Goal: Transaction & Acquisition: Purchase product/service

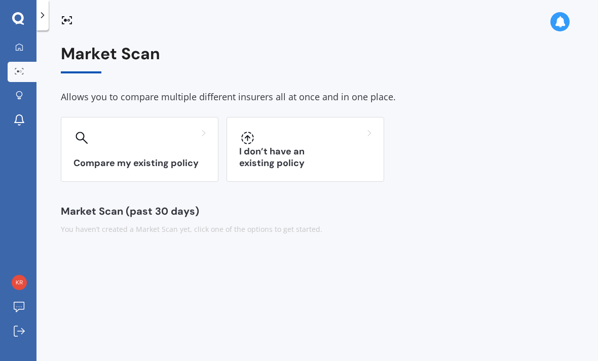
scroll to position [32, 0]
click at [154, 117] on div "Compare my existing policy" at bounding box center [139, 149] width 157 height 65
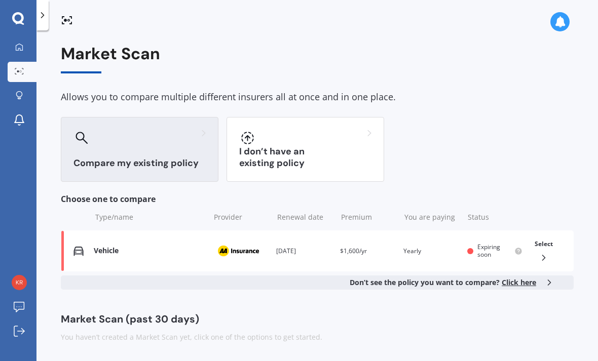
click at [528, 277] on span "Click here" at bounding box center [518, 282] width 34 height 10
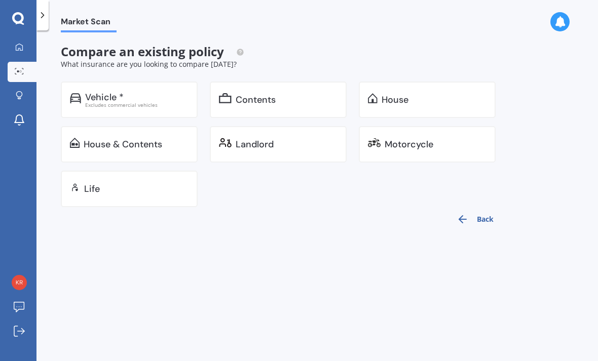
click at [152, 139] on div "House & Contents" at bounding box center [123, 144] width 78 height 10
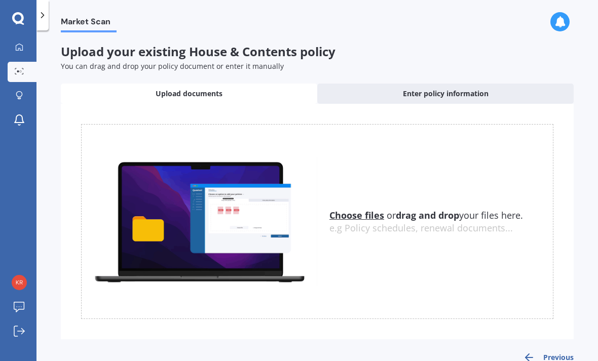
click at [360, 209] on u "Choose files" at bounding box center [356, 215] width 55 height 12
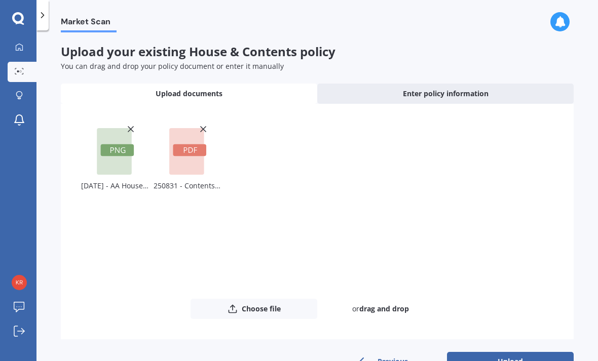
click at [520, 352] on button "Upload" at bounding box center [510, 361] width 127 height 19
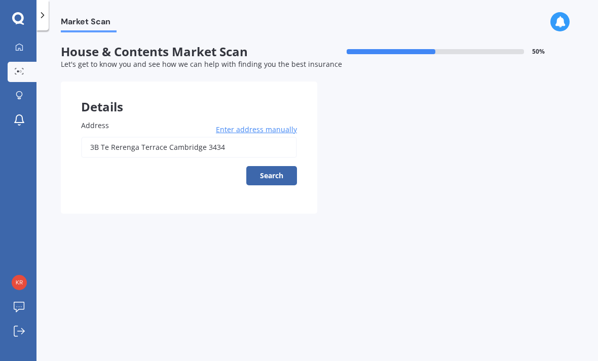
click at [272, 166] on button "Search" at bounding box center [271, 175] width 51 height 19
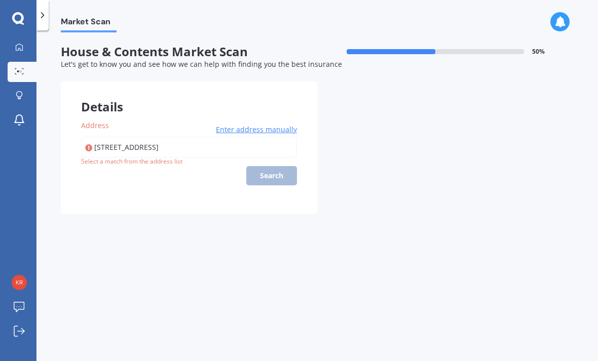
type input "3B Te Rerenga Terrace, Kemureti 3434"
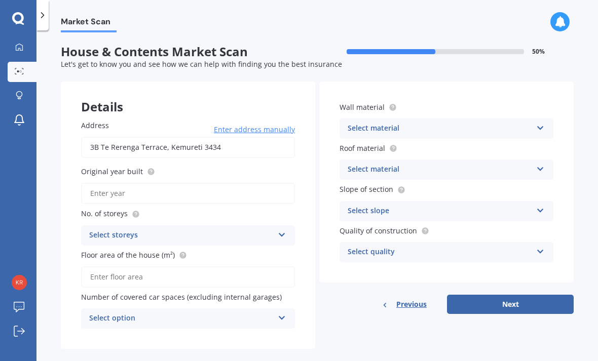
click at [157, 183] on input "Original year built" at bounding box center [188, 193] width 214 height 21
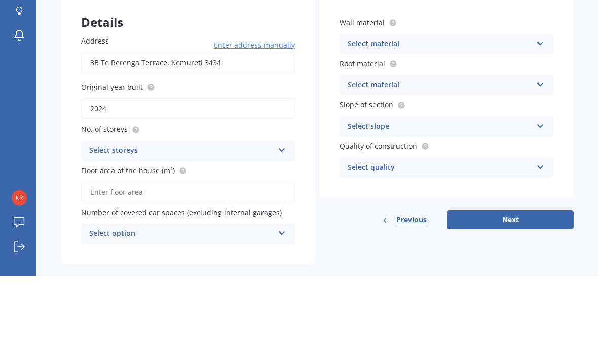
type input "2024"
click at [284, 229] on icon at bounding box center [281, 232] width 9 height 7
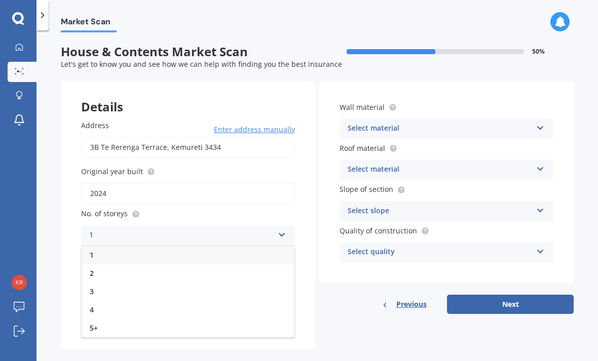
click at [127, 246] on div "1" at bounding box center [188, 255] width 213 height 18
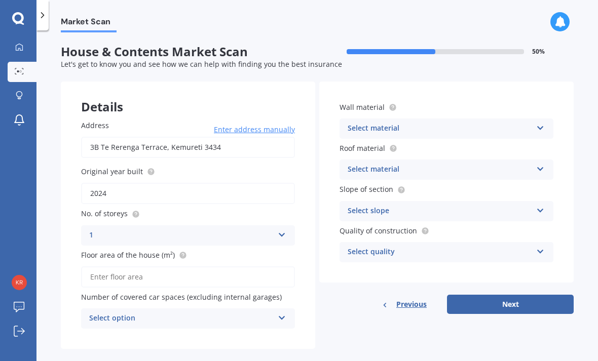
click at [185, 266] on input "Floor area of the house (m²)" at bounding box center [188, 276] width 214 height 21
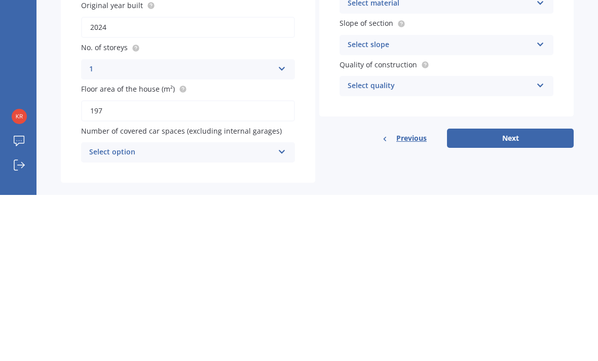
type input "197"
click at [284, 312] on icon at bounding box center [281, 315] width 9 height 7
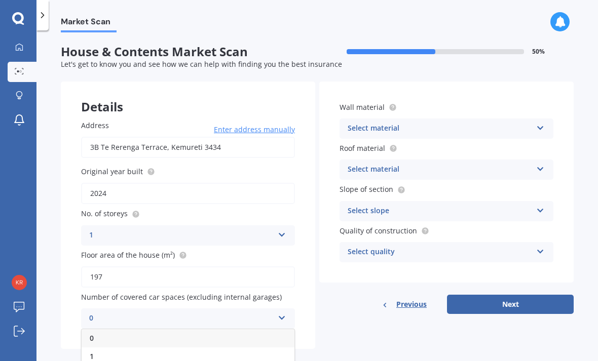
click at [146, 329] on div "0" at bounding box center [188, 338] width 213 height 18
click at [540, 129] on icon at bounding box center [540, 126] width 9 height 7
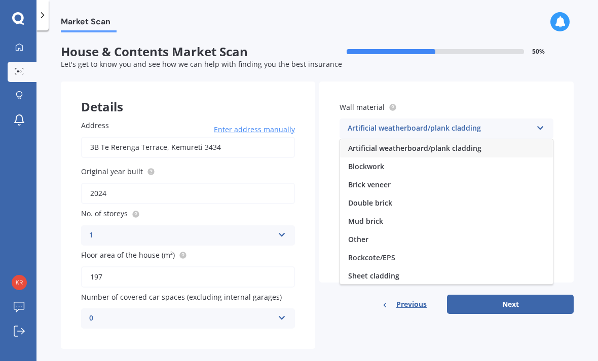
click at [399, 204] on div "Double brick" at bounding box center [446, 203] width 213 height 18
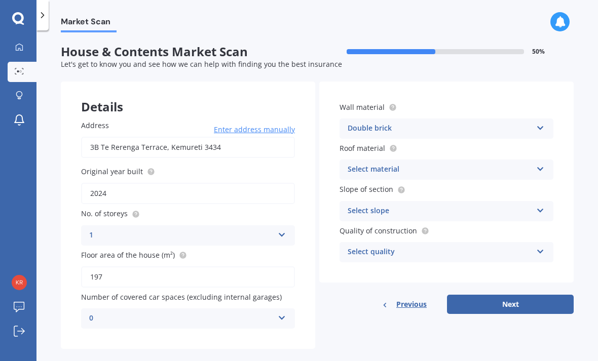
click at [429, 170] on div "Select material" at bounding box center [439, 170] width 184 height 12
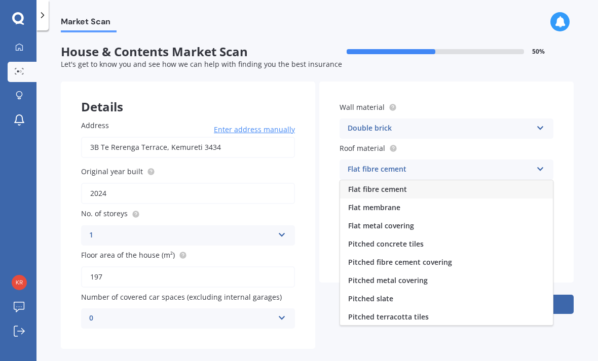
click at [432, 280] on div "Pitched metal covering" at bounding box center [446, 280] width 213 height 18
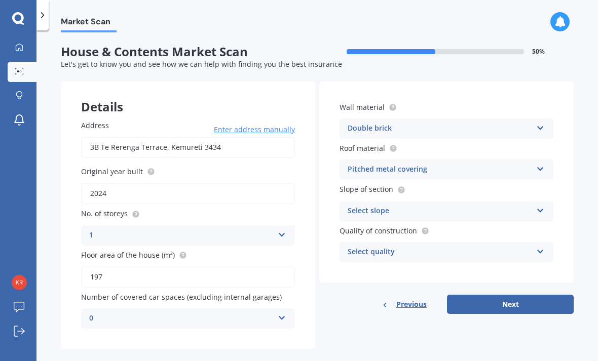
click at [440, 208] on div "Select slope" at bounding box center [439, 211] width 184 height 12
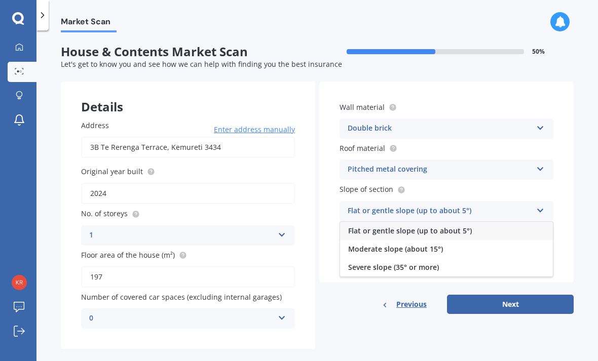
click at [445, 227] on span "Flat or gentle slope (up to about 5°)" at bounding box center [410, 231] width 124 height 10
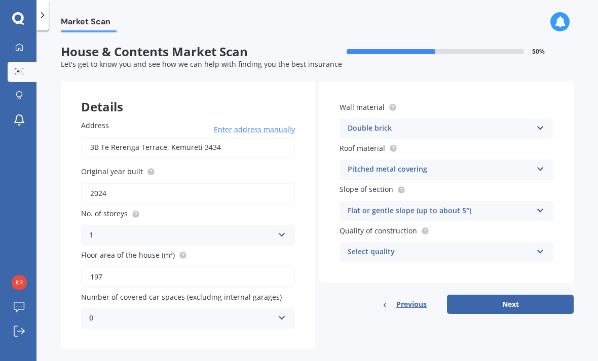
click at [434, 248] on div "Select quality" at bounding box center [439, 252] width 184 height 12
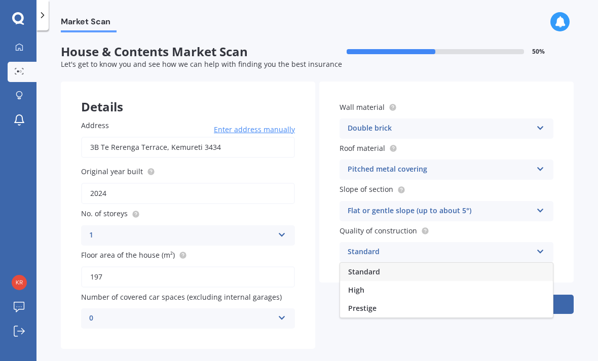
click at [374, 289] on div "High" at bounding box center [446, 290] width 213 height 18
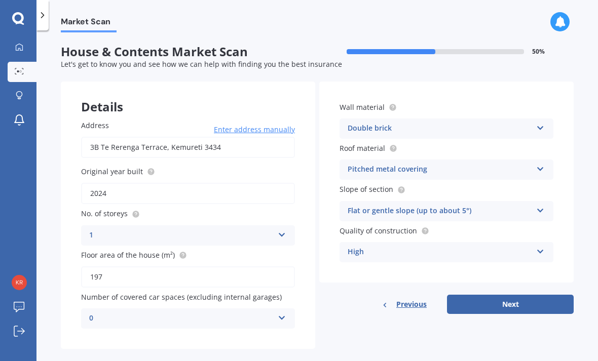
click at [511, 301] on button "Next" at bounding box center [510, 304] width 127 height 19
select select "17"
select select "01"
select select "1957"
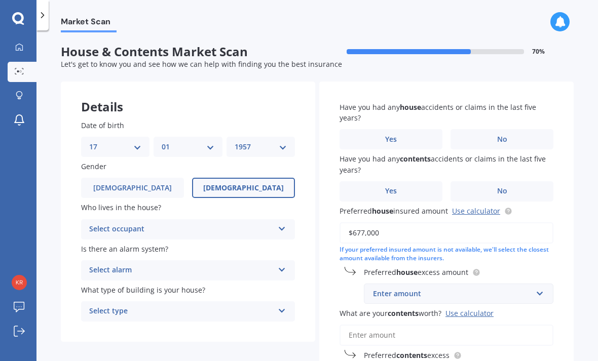
click at [284, 227] on icon at bounding box center [281, 226] width 9 height 7
click at [129, 247] on div "Owner" at bounding box center [188, 249] width 213 height 18
click at [285, 264] on icon at bounding box center [281, 267] width 9 height 7
click at [144, 287] on div "Yes, monitored" at bounding box center [188, 290] width 213 height 18
click at [284, 265] on icon at bounding box center [281, 267] width 9 height 7
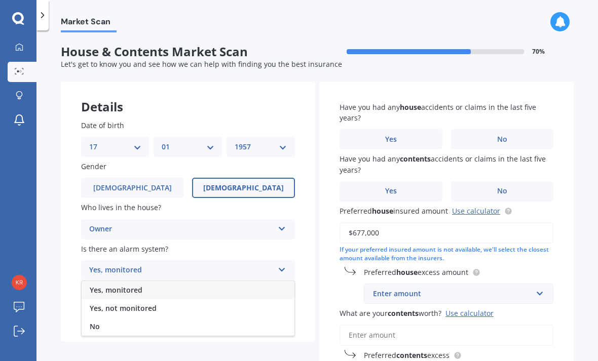
click at [163, 306] on div "Yes, not monitored" at bounding box center [188, 308] width 213 height 18
click at [286, 306] on icon at bounding box center [281, 308] width 9 height 7
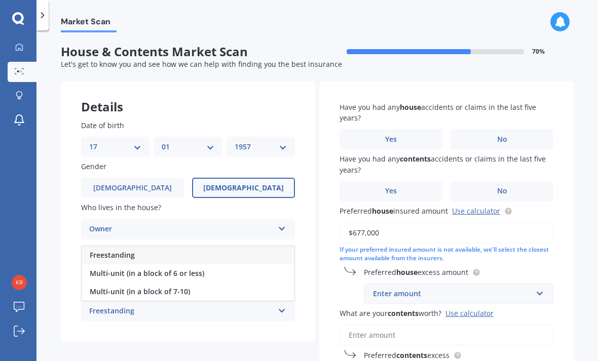
click at [145, 250] on div "Freestanding" at bounding box center [188, 255] width 213 height 18
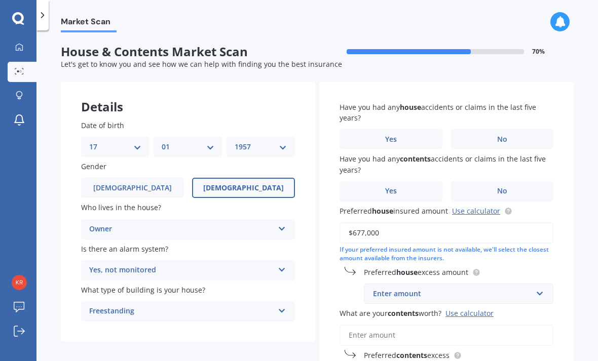
click at [508, 136] on label "No" at bounding box center [501, 139] width 103 height 20
click at [0, 0] on input "No" at bounding box center [0, 0] width 0 height 0
click at [406, 191] on label "Yes" at bounding box center [390, 191] width 103 height 20
click at [0, 0] on input "Yes" at bounding box center [0, 0] width 0 height 0
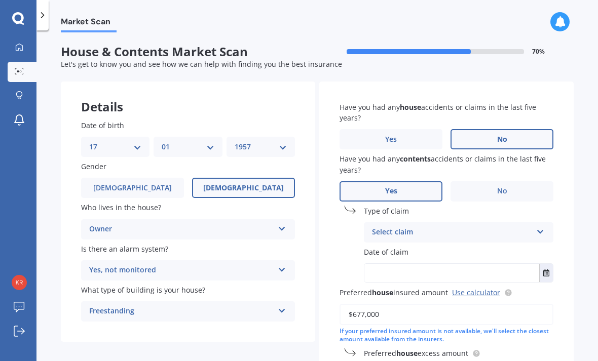
click at [540, 226] on icon at bounding box center [540, 229] width 9 height 7
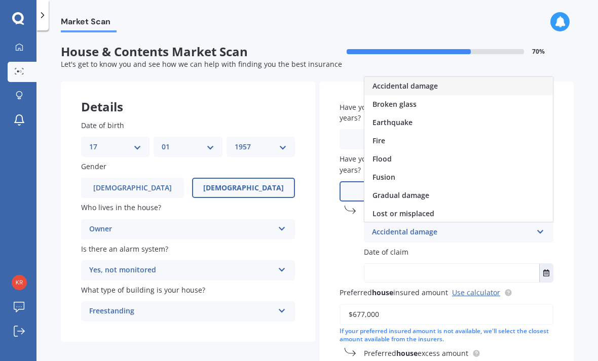
click at [438, 80] on div "Accidental damage" at bounding box center [458, 86] width 188 height 18
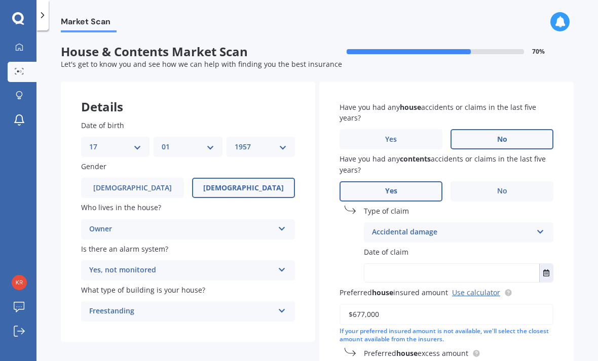
click at [449, 266] on input "text" at bounding box center [451, 273] width 175 height 18
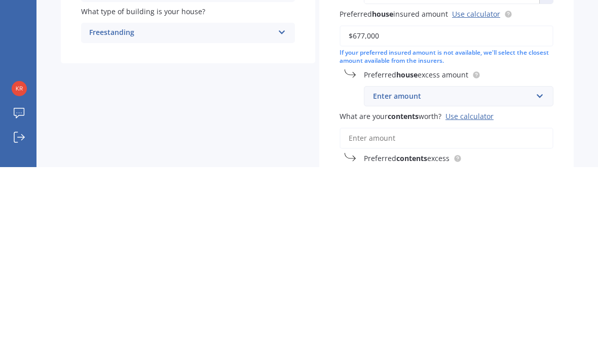
scroll to position [85, 0]
click at [443, 284] on div "Enter amount" at bounding box center [452, 289] width 159 height 11
type input "[DATE]"
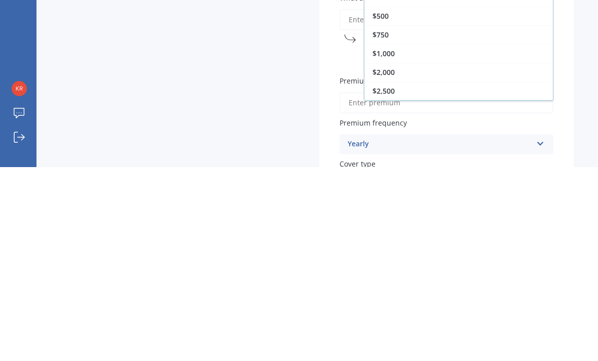
scroll to position [202, 0]
click at [392, 244] on span "$1,000" at bounding box center [383, 249] width 22 height 10
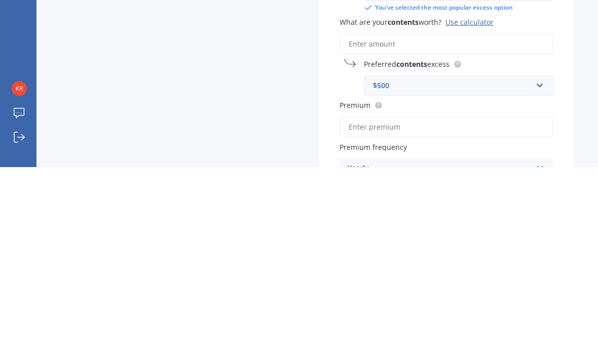
scroll to position [220, 0]
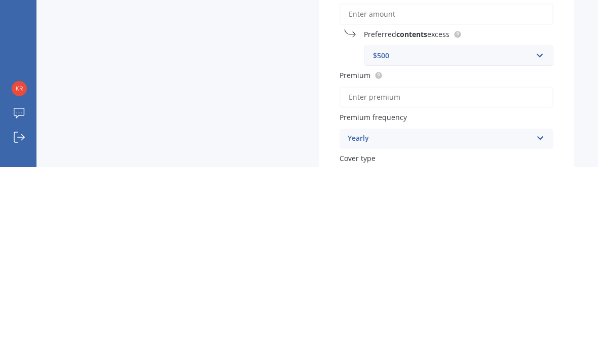
click at [491, 281] on input "Premium" at bounding box center [446, 291] width 214 height 21
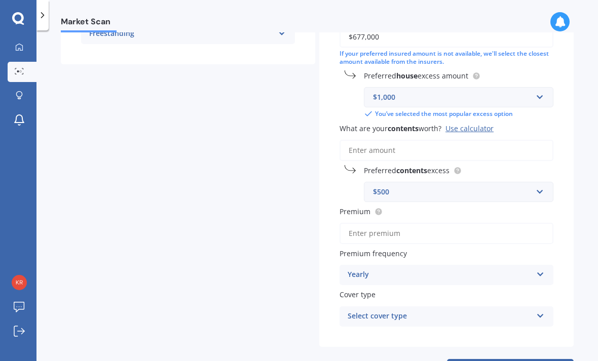
scroll to position [277, 0]
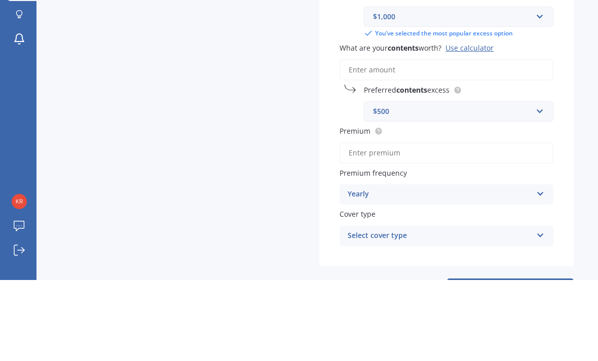
click at [471, 124] on div "Use calculator" at bounding box center [469, 129] width 48 height 10
click at [471, 140] on input "What are your contents worth? Use calculator" at bounding box center [446, 150] width 214 height 21
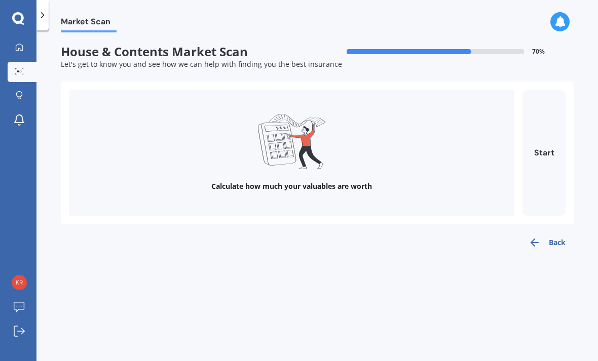
scroll to position [0, 0]
click at [550, 120] on button "Start" at bounding box center [543, 153] width 43 height 127
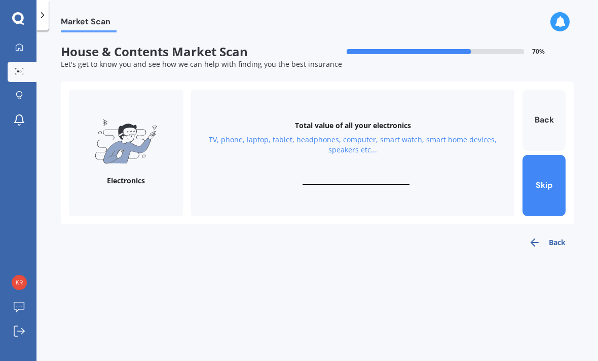
click at [552, 232] on button "Back" at bounding box center [546, 242] width 53 height 20
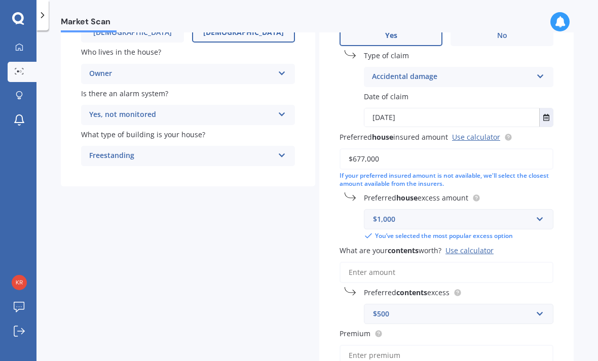
scroll to position [158, 0]
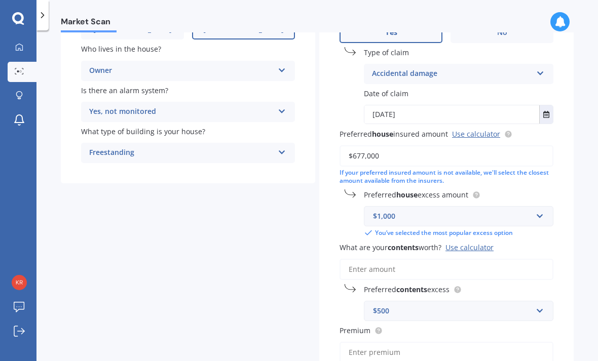
click at [419, 259] on input "What are your contents worth? Use calculator" at bounding box center [446, 269] width 214 height 21
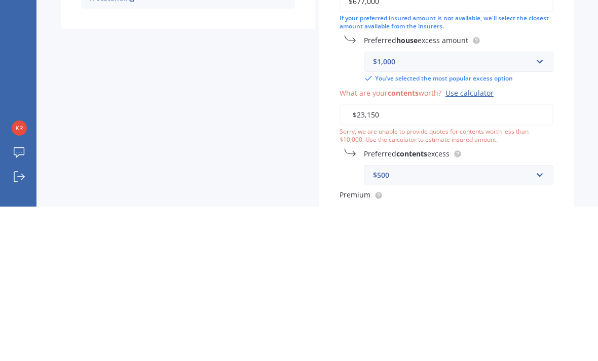
type input "$231,500"
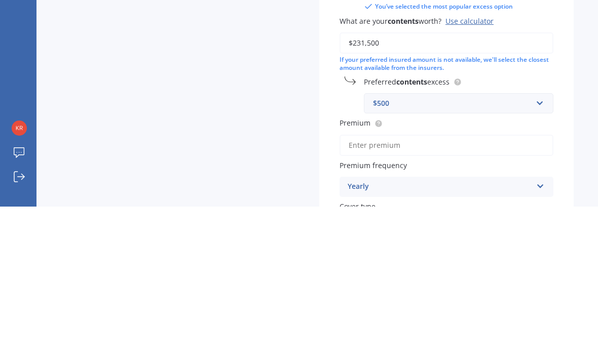
scroll to position [231, 0]
click at [418, 289] on input "Premium" at bounding box center [446, 299] width 214 height 21
type input "$1,127.01"
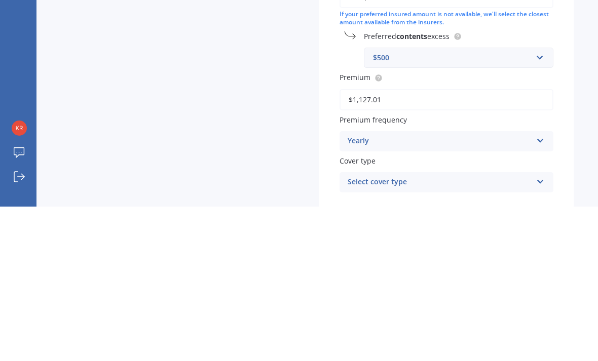
scroll to position [289, 0]
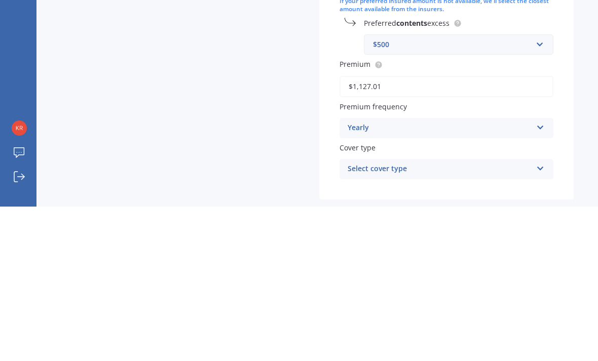
click at [542, 317] on icon at bounding box center [540, 320] width 9 height 7
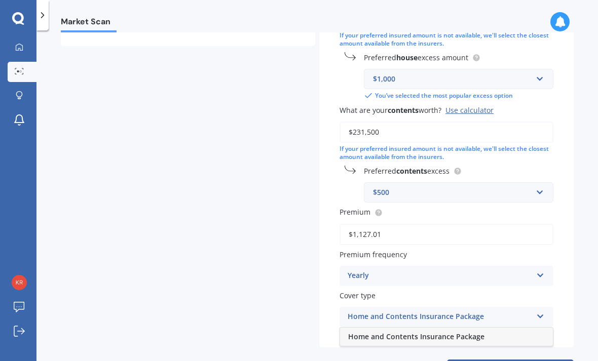
scroll to position [295, 0]
click at [542, 311] on icon at bounding box center [540, 314] width 9 height 7
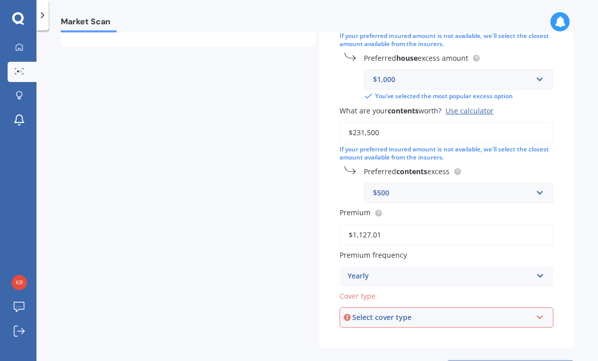
click at [540, 312] on icon at bounding box center [539, 315] width 9 height 7
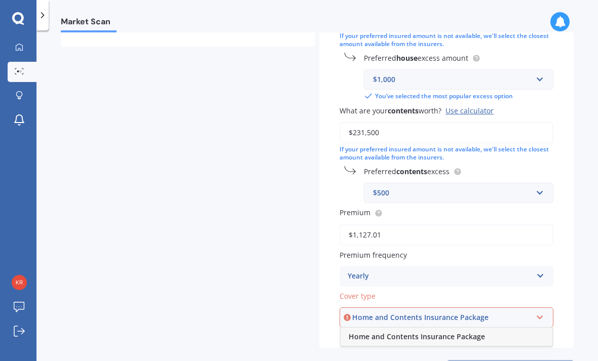
click at [473, 328] on div "Home and Contents Insurance Package" at bounding box center [446, 337] width 212 height 18
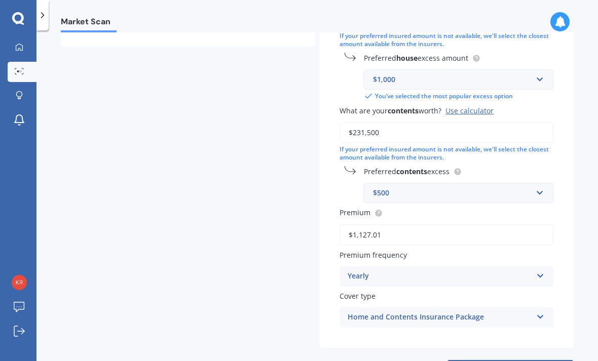
click at [401, 122] on input "$231,500" at bounding box center [446, 132] width 214 height 21
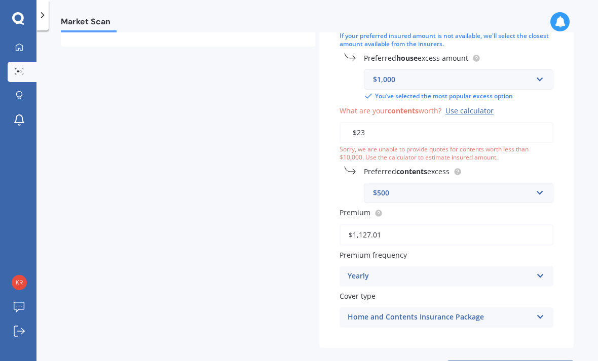
type input "$2"
type input "$3"
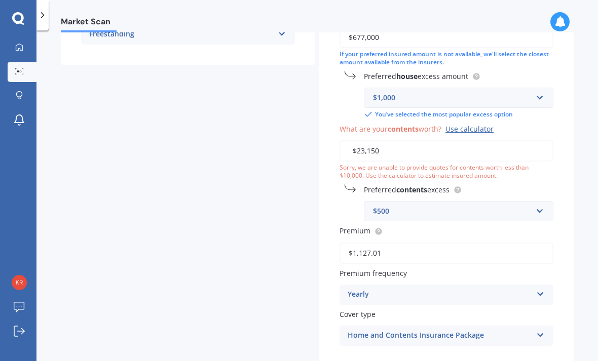
type input "$231,500"
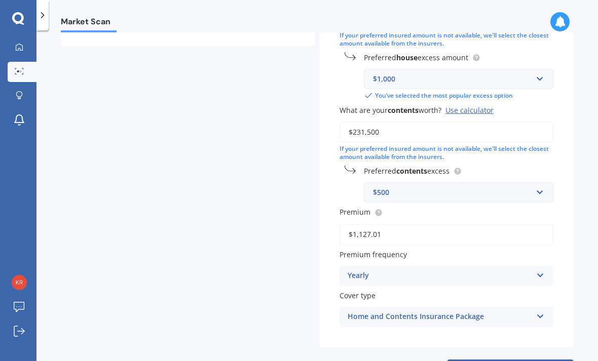
scroll to position [295, 0]
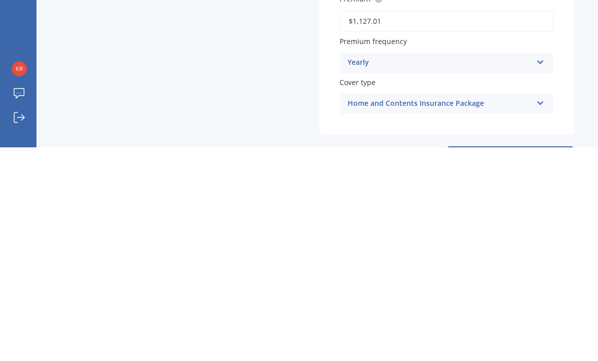
select select "17"
select select "01"
select select "1957"
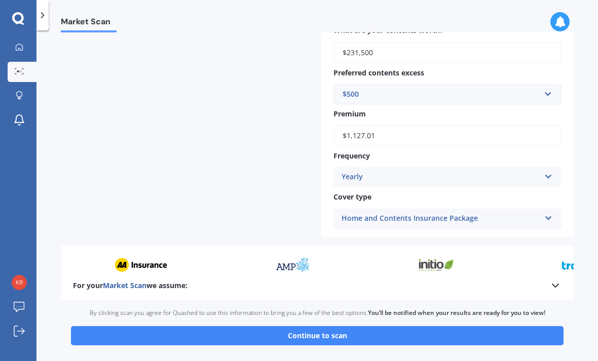
scroll to position [476, 0]
click at [390, 326] on button "Continue to scan" at bounding box center [317, 335] width 492 height 19
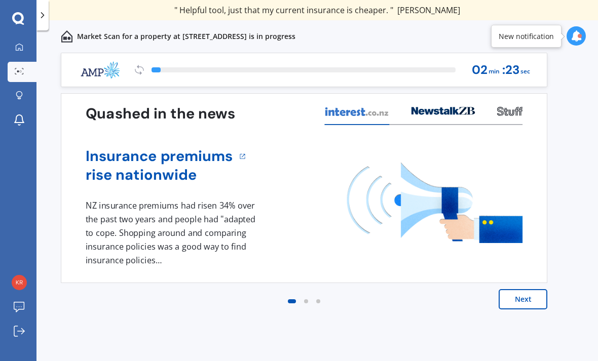
click at [528, 301] on button "Next" at bounding box center [522, 299] width 49 height 20
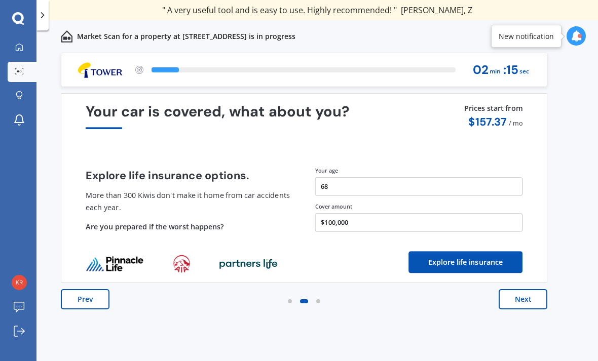
click at [527, 301] on button "Next" at bounding box center [522, 299] width 49 height 20
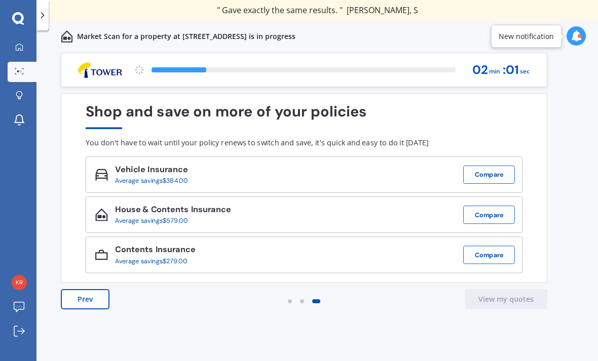
click at [498, 260] on button "Compare" at bounding box center [489, 255] width 52 height 18
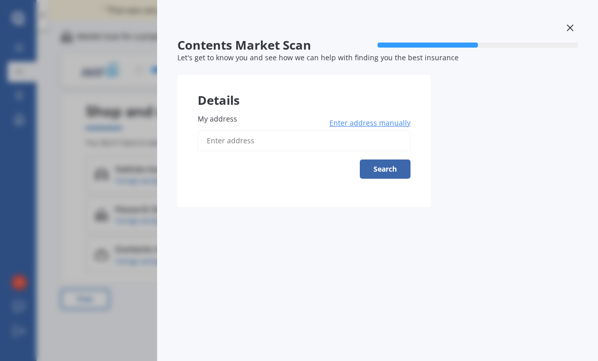
click at [387, 122] on span "Enter address manually" at bounding box center [369, 123] width 81 height 10
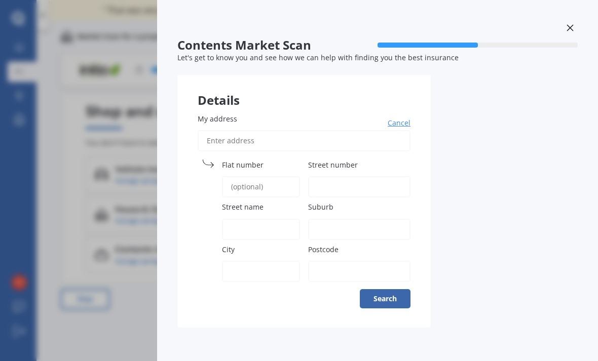
click at [277, 145] on input "My address" at bounding box center [303, 140] width 213 height 21
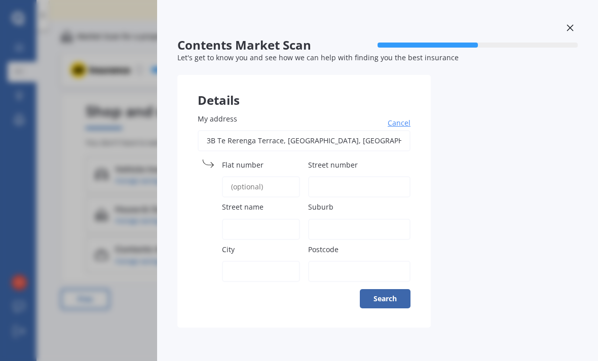
type input "3B Te Rerenga Terrace, Kemureti 3434"
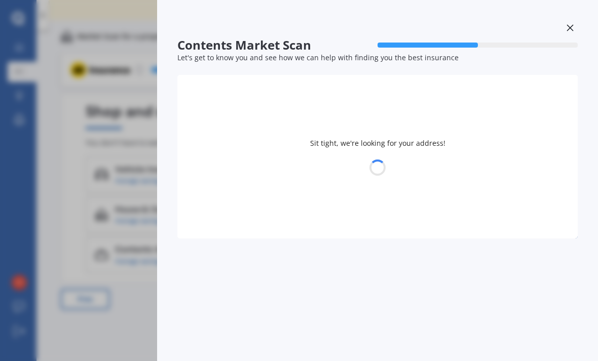
select select "17"
select select "01"
select select "1957"
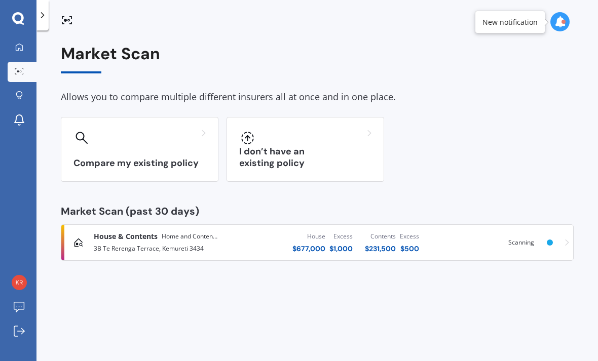
click at [561, 227] on div "House & Contents Home and Contents Insurance Package 3B Te Rerenga Terrace, Kem…" at bounding box center [316, 242] width 503 height 30
click at [541, 245] on span "View results" at bounding box center [525, 242] width 34 height 9
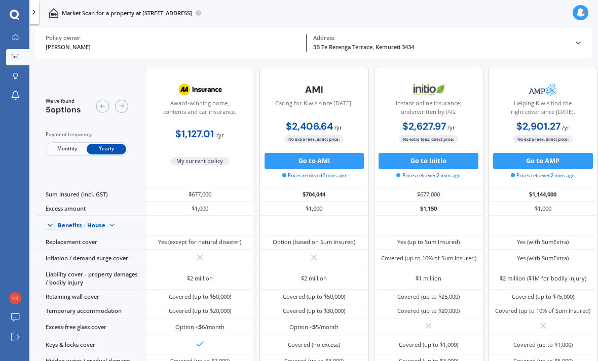
click at [334, 166] on button "Go to AMI" at bounding box center [314, 161] width 100 height 16
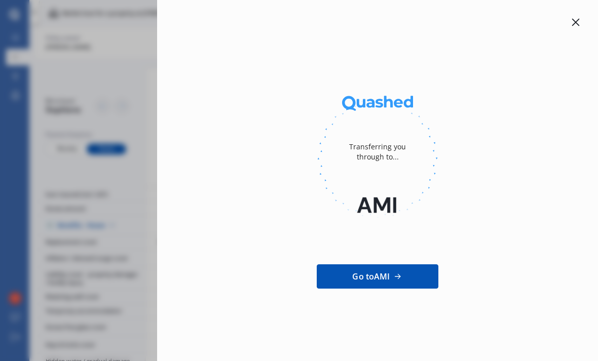
scroll to position [32, 0]
